Goal: Find contact information: Find contact information

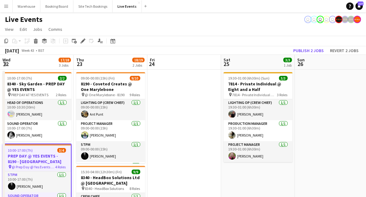
scroll to position [112, 0]
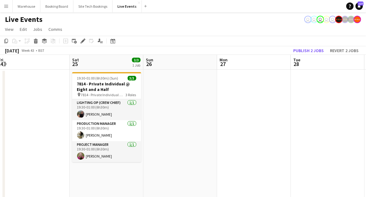
drag, startPoint x: 112, startPoint y: 132, endPoint x: 264, endPoint y: 118, distance: 151.8
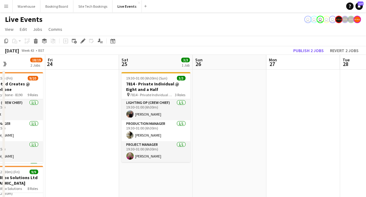
drag, startPoint x: 71, startPoint y: 172, endPoint x: 308, endPoint y: 169, distance: 236.2
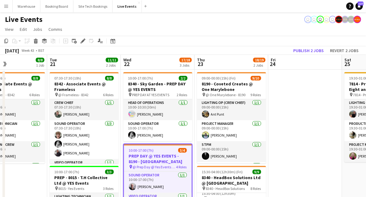
scroll to position [62, 0]
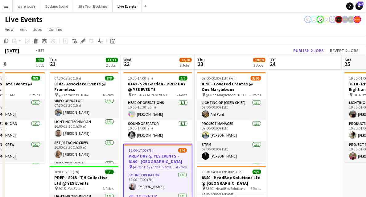
drag, startPoint x: 21, startPoint y: 173, endPoint x: 283, endPoint y: 155, distance: 263.0
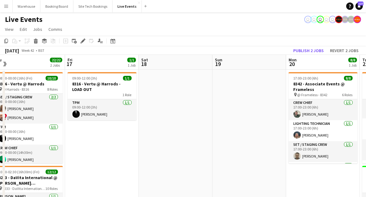
drag, startPoint x: 168, startPoint y: 169, endPoint x: 272, endPoint y: 166, distance: 104.1
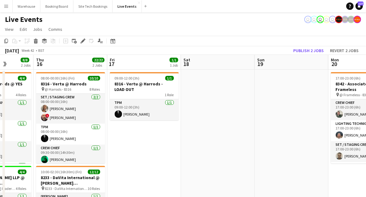
drag, startPoint x: 263, startPoint y: 168, endPoint x: 128, endPoint y: 153, distance: 135.4
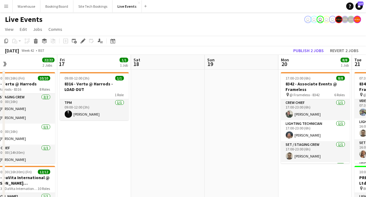
drag, startPoint x: 221, startPoint y: 165, endPoint x: 66, endPoint y: 150, distance: 156.3
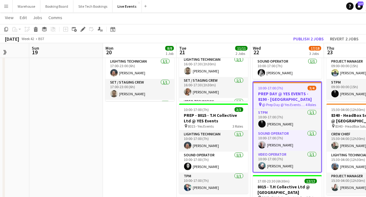
drag, startPoint x: 148, startPoint y: 152, endPoint x: 42, endPoint y: 152, distance: 106.3
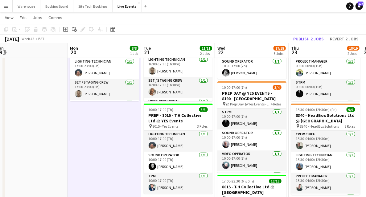
drag, startPoint x: 64, startPoint y: 135, endPoint x: 156, endPoint y: 134, distance: 91.2
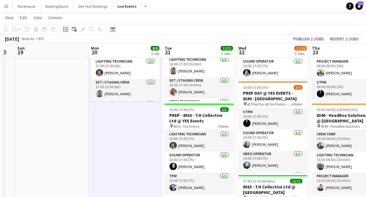
drag, startPoint x: 192, startPoint y: 137, endPoint x: 60, endPoint y: 135, distance: 131.8
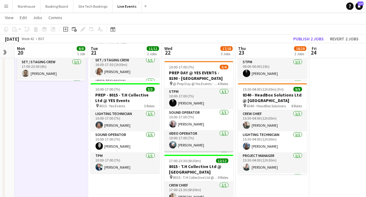
scroll to position [19, 0]
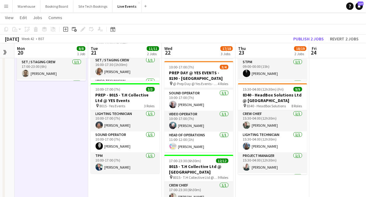
drag, startPoint x: 51, startPoint y: 141, endPoint x: 221, endPoint y: 135, distance: 169.5
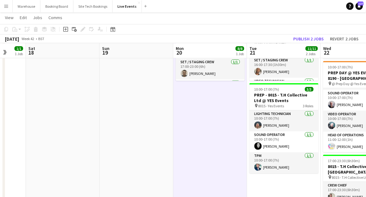
drag, startPoint x: 114, startPoint y: 144, endPoint x: 262, endPoint y: 142, distance: 147.8
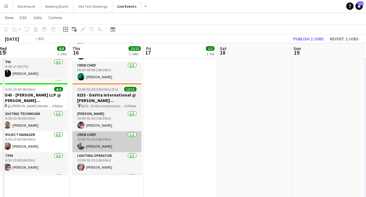
drag, startPoint x: 187, startPoint y: 148, endPoint x: 291, endPoint y: 150, distance: 103.5
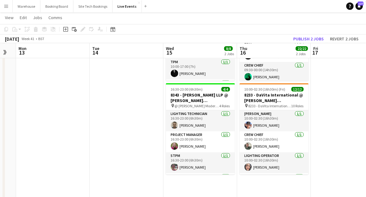
scroll to position [0, 133]
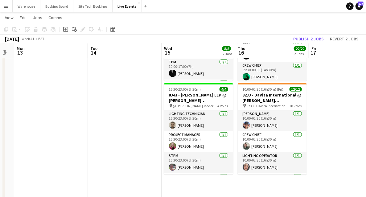
drag, startPoint x: 91, startPoint y: 155, endPoint x: 163, endPoint y: 153, distance: 71.8
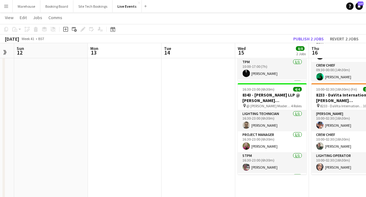
drag, startPoint x: 87, startPoint y: 130, endPoint x: 229, endPoint y: 126, distance: 141.7
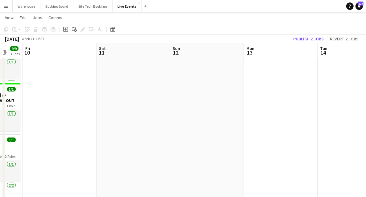
drag, startPoint x: 240, startPoint y: 136, endPoint x: 261, endPoint y: 136, distance: 21.3
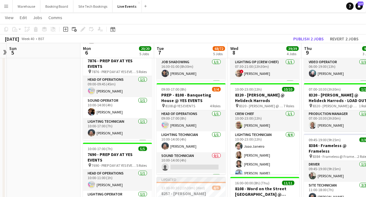
drag, startPoint x: 253, startPoint y: 143, endPoint x: 291, endPoint y: 136, distance: 38.5
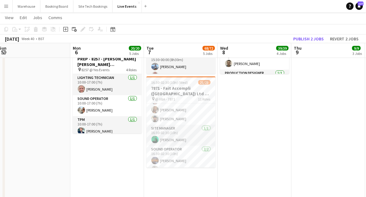
scroll to position [205, 0]
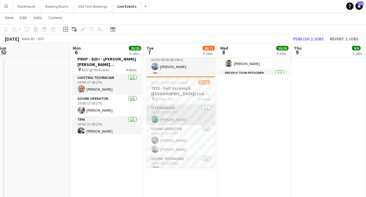
click at [156, 121] on app-user-avatar at bounding box center [154, 118] width 7 height 7
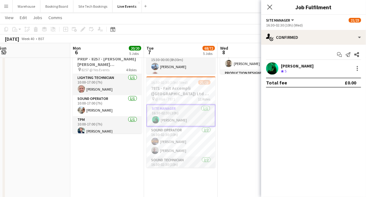
click at [274, 70] on app-user-avatar at bounding box center [272, 68] width 12 height 12
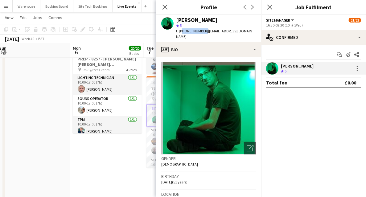
drag, startPoint x: 180, startPoint y: 31, endPoint x: 202, endPoint y: 31, distance: 22.2
click at [202, 31] on span "t. [PHONE_NUMBER]" at bounding box center [192, 31] width 32 height 5
copy span "447966202239"
click at [163, 6] on icon at bounding box center [165, 7] width 6 height 6
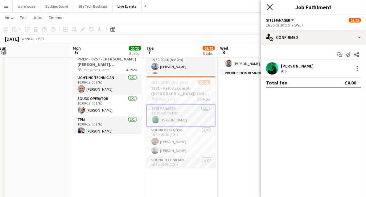
click at [267, 6] on icon "Close pop-in" at bounding box center [269, 7] width 6 height 6
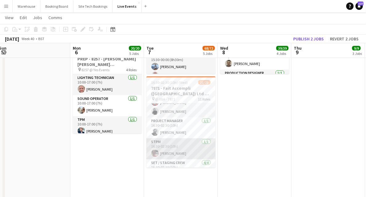
scroll to position [144, 0]
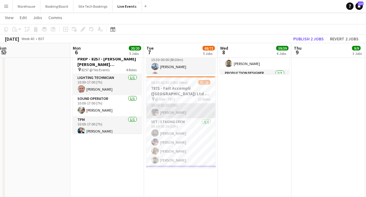
click at [156, 112] on app-user-avatar at bounding box center [154, 111] width 7 height 7
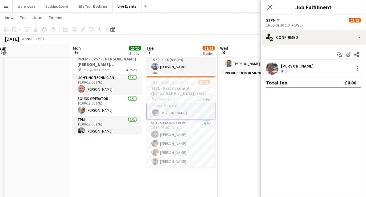
scroll to position [144, 0]
click at [274, 70] on app-user-avatar at bounding box center [272, 68] width 12 height 12
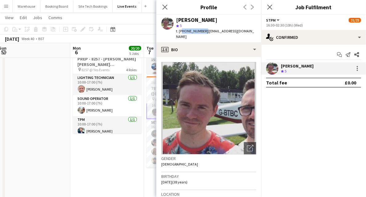
drag, startPoint x: 184, startPoint y: 31, endPoint x: 203, endPoint y: 32, distance: 18.8
click at [203, 32] on span "t. [PHONE_NUMBER]" at bounding box center [192, 31] width 32 height 5
copy span "447784647854"
click at [165, 7] on icon at bounding box center [165, 7] width 6 height 6
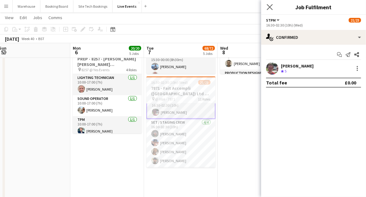
click at [269, 10] on icon "Close pop-in" at bounding box center [269, 7] width 6 height 6
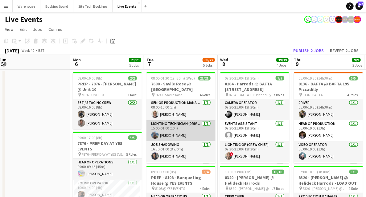
scroll to position [41, 0]
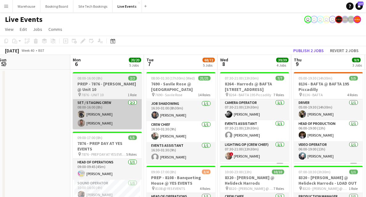
drag, startPoint x: 153, startPoint y: 135, endPoint x: 130, endPoint y: 127, distance: 24.7
click at [153, 135] on app-user-avatar at bounding box center [154, 135] width 7 height 7
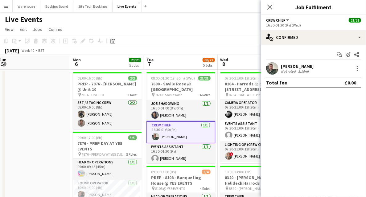
click at [273, 70] on app-user-avatar at bounding box center [272, 68] width 12 height 12
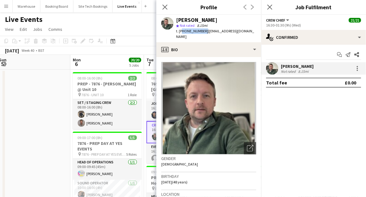
drag, startPoint x: 180, startPoint y: 30, endPoint x: 203, endPoint y: 32, distance: 22.2
click at [203, 32] on span "t. [PHONE_NUMBER]" at bounding box center [192, 31] width 32 height 5
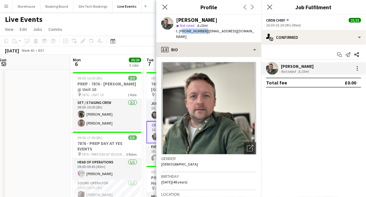
copy span "447973657191"
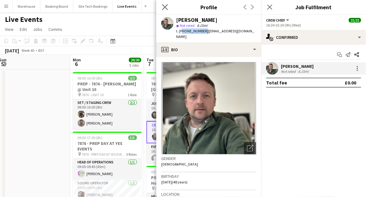
click at [161, 4] on app-icon "Close pop-in" at bounding box center [164, 7] width 9 height 9
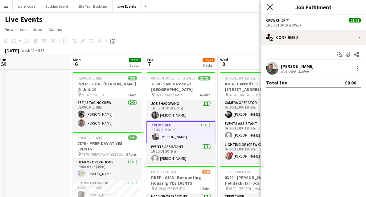
click at [271, 5] on icon at bounding box center [269, 7] width 6 height 6
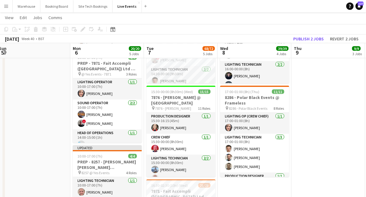
scroll to position [308, 0]
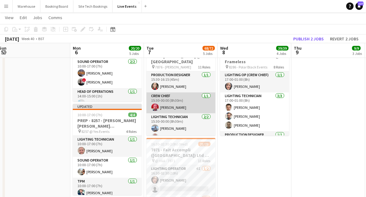
drag, startPoint x: 154, startPoint y: 109, endPoint x: 151, endPoint y: 109, distance: 3.1
click at [154, 109] on app-user-avatar at bounding box center [154, 106] width 7 height 7
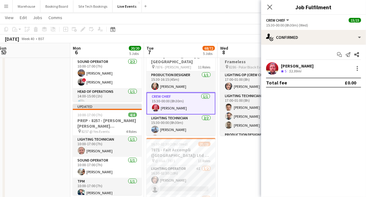
click at [269, 69] on app-user-avatar at bounding box center [272, 68] width 12 height 12
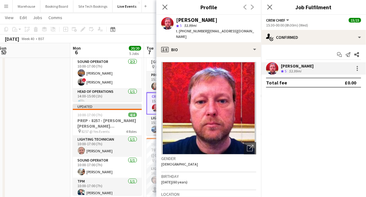
drag, startPoint x: 181, startPoint y: 31, endPoint x: 204, endPoint y: 31, distance: 22.8
click at [204, 31] on span "t. [PHONE_NUMBER]" at bounding box center [192, 31] width 32 height 5
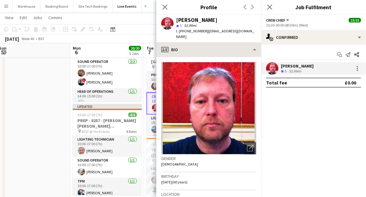
copy span "4407950345273"
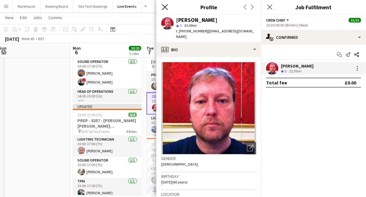
click at [164, 6] on icon at bounding box center [165, 7] width 6 height 6
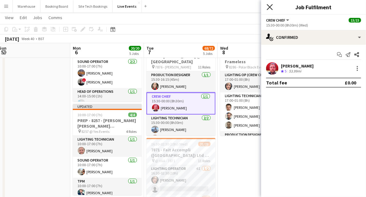
click at [267, 5] on icon at bounding box center [269, 7] width 6 height 6
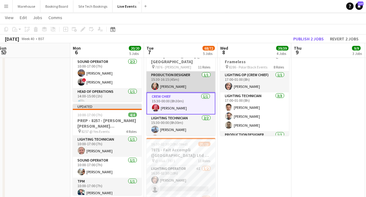
scroll to position [287, 0]
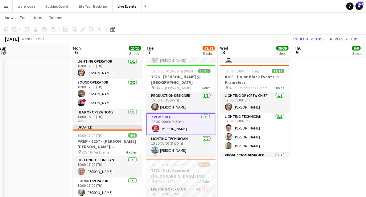
click at [155, 132] on app-card-role "Crew Chief [DATE] 15:30-00:00 (8h30m) [PERSON_NAME]" at bounding box center [180, 124] width 69 height 22
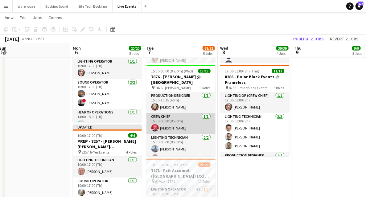
click at [154, 130] on app-user-avatar at bounding box center [154, 127] width 7 height 7
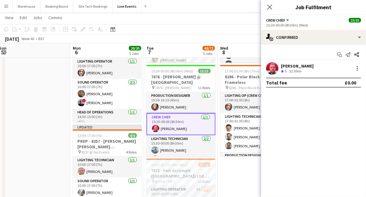
click at [271, 69] on app-user-avatar at bounding box center [272, 68] width 12 height 12
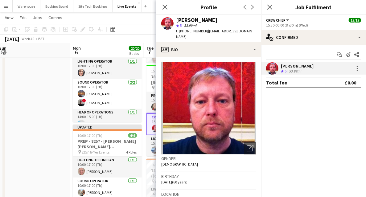
drag, startPoint x: 164, startPoint y: 7, endPoint x: 183, endPoint y: 8, distance: 18.2
click at [165, 7] on icon at bounding box center [164, 7] width 5 height 5
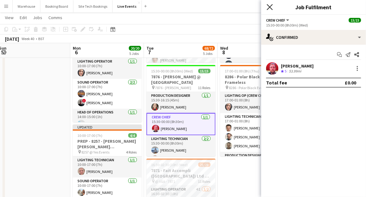
click at [272, 8] on icon "Close pop-in" at bounding box center [269, 7] width 6 height 6
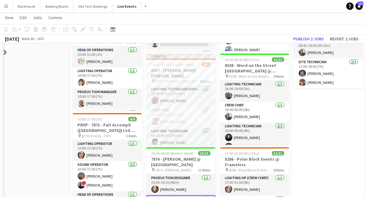
scroll to position [185, 0]
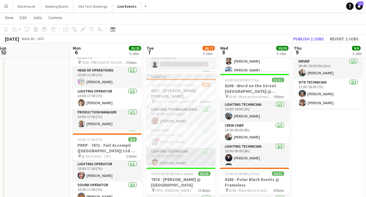
drag, startPoint x: 153, startPoint y: 142, endPoint x: 160, endPoint y: 150, distance: 10.2
click at [153, 142] on app-user-avatar at bounding box center [154, 141] width 7 height 7
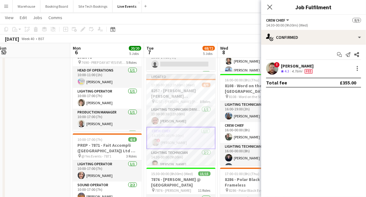
click at [267, 68] on app-user-avatar at bounding box center [272, 68] width 12 height 12
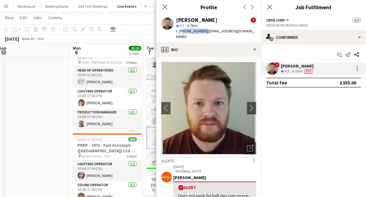
drag, startPoint x: 181, startPoint y: 30, endPoint x: 203, endPoint y: 31, distance: 21.9
click at [203, 31] on span "t. [PHONE_NUMBER]" at bounding box center [192, 31] width 32 height 5
copy span "447779170136"
drag, startPoint x: 167, startPoint y: 6, endPoint x: 180, endPoint y: 12, distance: 14.0
click at [167, 6] on icon "Close pop-in" at bounding box center [164, 7] width 5 height 5
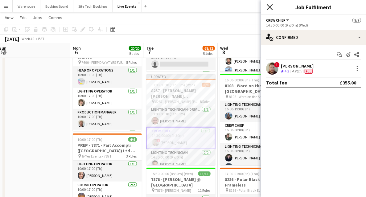
click at [267, 8] on icon "Close pop-in" at bounding box center [269, 7] width 6 height 6
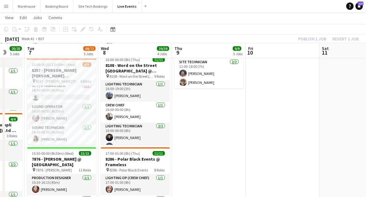
scroll to position [0, 200]
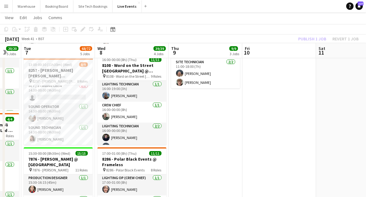
drag, startPoint x: 330, startPoint y: 134, endPoint x: 208, endPoint y: 120, distance: 123.4
click at [208, 120] on app-calendar-viewport "Sat 4 Sun 5 Mon 6 20/20 5 Jobs Tue 7 68/72 5 Jobs Wed 8 39/39 4 Jobs Thu 9 9/9 …" at bounding box center [183, 168] width 366 height 699
drag, startPoint x: 196, startPoint y: 128, endPoint x: 243, endPoint y: 119, distance: 48.3
click at [258, 118] on app-calendar-viewport "Sat 4 Sun 5 Mon 6 20/20 5 Jobs Tue 7 68/72 5 Jobs Wed 8 39/39 4 Jobs Thu 9 9/9 …" at bounding box center [183, 168] width 366 height 699
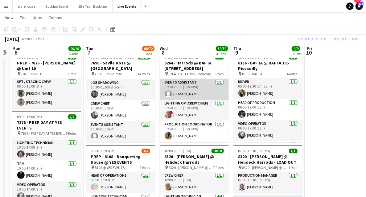
scroll to position [41, 0]
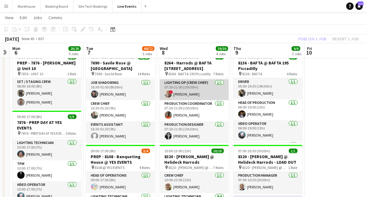
click at [167, 90] on app-card-role "Lighting Op (Crew Chief) [DATE] 07:30-21:00 (13h30m) ! [PERSON_NAME]" at bounding box center [194, 89] width 69 height 21
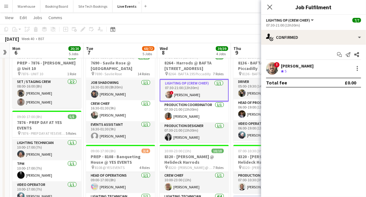
scroll to position [117, 0]
click at [269, 65] on app-user-avatar at bounding box center [272, 68] width 12 height 12
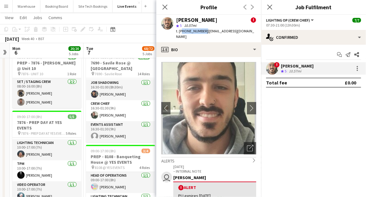
drag, startPoint x: 180, startPoint y: 32, endPoint x: 203, endPoint y: 32, distance: 22.8
click at [203, 32] on span "t. [PHONE_NUMBER]" at bounding box center [192, 31] width 32 height 5
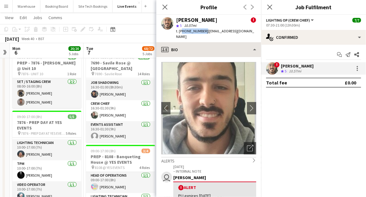
copy span "447547373834"
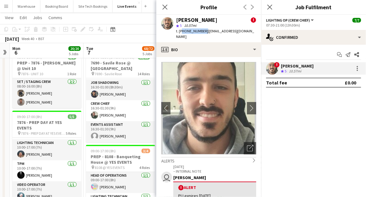
drag, startPoint x: 167, startPoint y: 5, endPoint x: 221, endPoint y: 12, distance: 54.9
click at [166, 5] on icon at bounding box center [164, 7] width 5 height 5
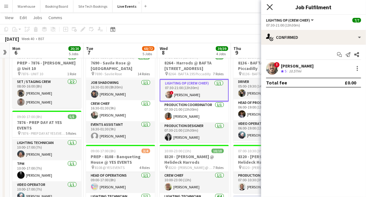
click at [271, 6] on icon "Close pop-in" at bounding box center [269, 7] width 6 height 6
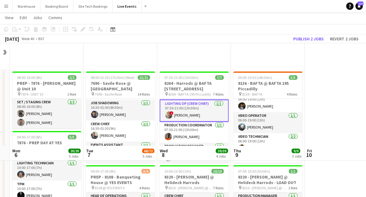
scroll to position [103, 0]
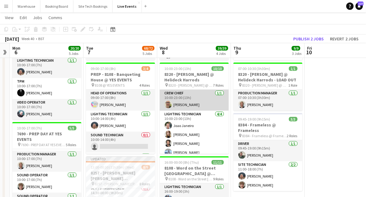
click at [168, 100] on app-card-role "Crew Chief [DATE] 10:00-23:00 (13h) [PERSON_NAME]" at bounding box center [194, 100] width 69 height 21
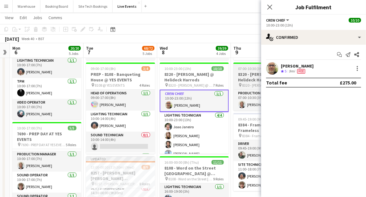
scroll to position [0, 137]
click at [265, 67] on div "[PERSON_NAME] Crew rating 5 9mi Fee" at bounding box center [313, 68] width 105 height 12
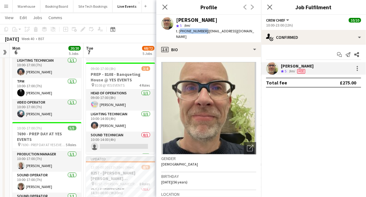
drag, startPoint x: 187, startPoint y: 31, endPoint x: 202, endPoint y: 31, distance: 14.8
click at [202, 31] on span "t. [PHONE_NUMBER]" at bounding box center [192, 31] width 32 height 5
copy span "[PHONE_NUMBER]"
drag, startPoint x: 165, startPoint y: 6, endPoint x: 224, endPoint y: 14, distance: 59.5
click at [165, 6] on icon "Close pop-in" at bounding box center [164, 7] width 5 height 5
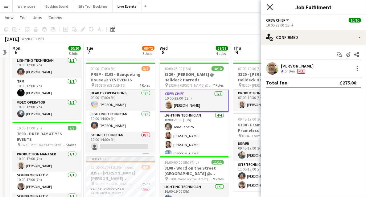
click at [269, 5] on icon "Close pop-in" at bounding box center [269, 7] width 6 height 6
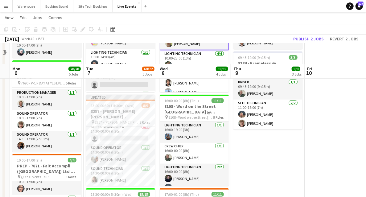
scroll to position [185, 0]
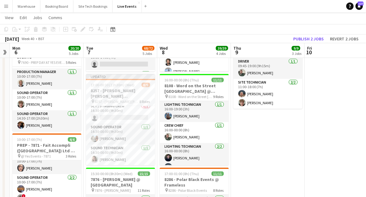
drag, startPoint x: 167, startPoint y: 134, endPoint x: 211, endPoint y: 86, distance: 65.2
click at [167, 134] on app-user-avatar at bounding box center [167, 136] width 7 height 7
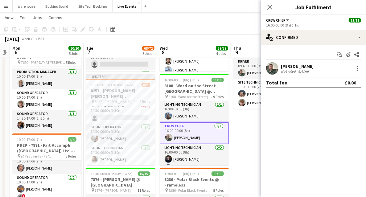
click at [272, 66] on app-user-avatar at bounding box center [272, 68] width 12 height 12
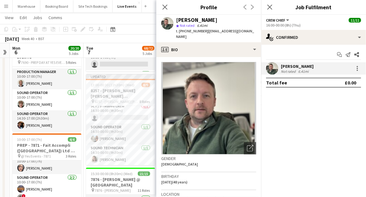
drag, startPoint x: 181, startPoint y: 31, endPoint x: 204, endPoint y: 33, distance: 22.2
click at [204, 33] on div "t. [PHONE_NUMBER] | [EMAIL_ADDRESS][DOMAIN_NAME]" at bounding box center [216, 33] width 80 height 11
copy span "447973657191"
drag, startPoint x: 165, startPoint y: 7, endPoint x: 135, endPoint y: 4, distance: 30.6
click at [165, 7] on icon at bounding box center [164, 7] width 5 height 5
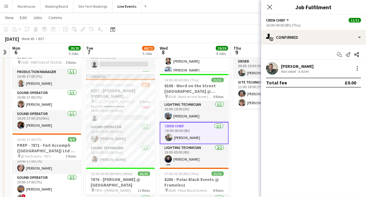
click at [273, 8] on app-icon "Close pop-in" at bounding box center [269, 6] width 7 height 7
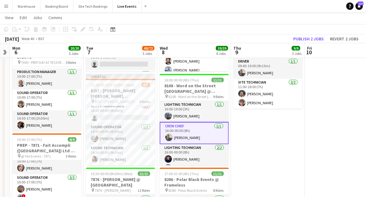
scroll to position [246, 0]
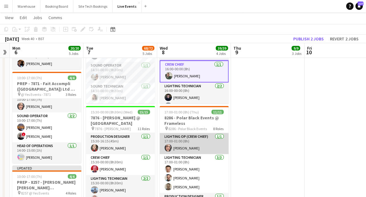
drag, startPoint x: 172, startPoint y: 147, endPoint x: 179, endPoint y: 151, distance: 8.4
click at [172, 147] on app-card-role "Lighting Op (Crew Chief) [DATE] 17:00-01:00 (8h) [PERSON_NAME]" at bounding box center [194, 143] width 69 height 21
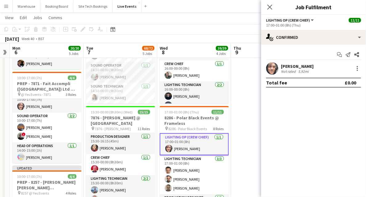
click at [273, 72] on app-user-avatar at bounding box center [272, 68] width 12 height 12
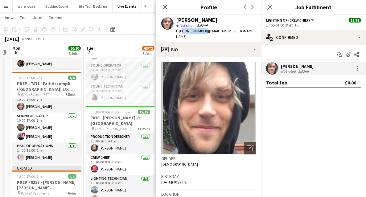
drag, startPoint x: 180, startPoint y: 31, endPoint x: 202, endPoint y: 31, distance: 21.6
click at [202, 31] on span "t. [PHONE_NUMBER]" at bounding box center [192, 31] width 32 height 5
copy span "447950837010"
click at [163, 7] on icon "Close pop-in" at bounding box center [165, 7] width 6 height 6
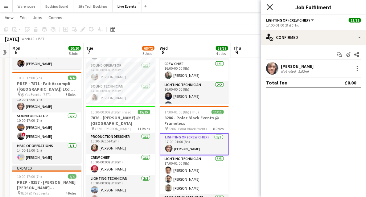
click at [271, 7] on icon "Close pop-in" at bounding box center [269, 7] width 6 height 6
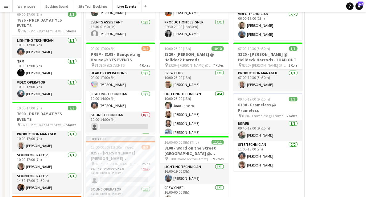
scroll to position [0, 0]
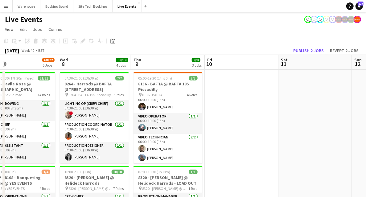
drag, startPoint x: 328, startPoint y: 108, endPoint x: 221, endPoint y: 103, distance: 107.3
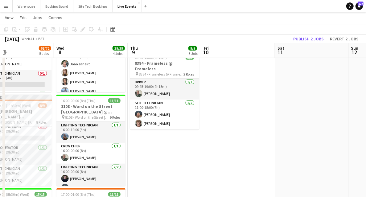
scroll to position [20, 0]
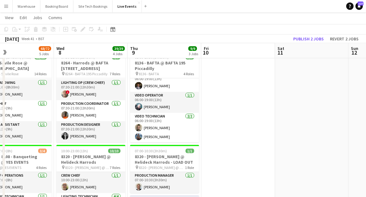
drag, startPoint x: 231, startPoint y: 107, endPoint x: 337, endPoint y: 91, distance: 107.2
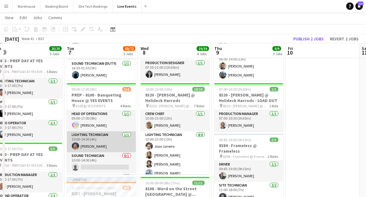
scroll to position [19, 0]
